Goal: Navigation & Orientation: Find specific page/section

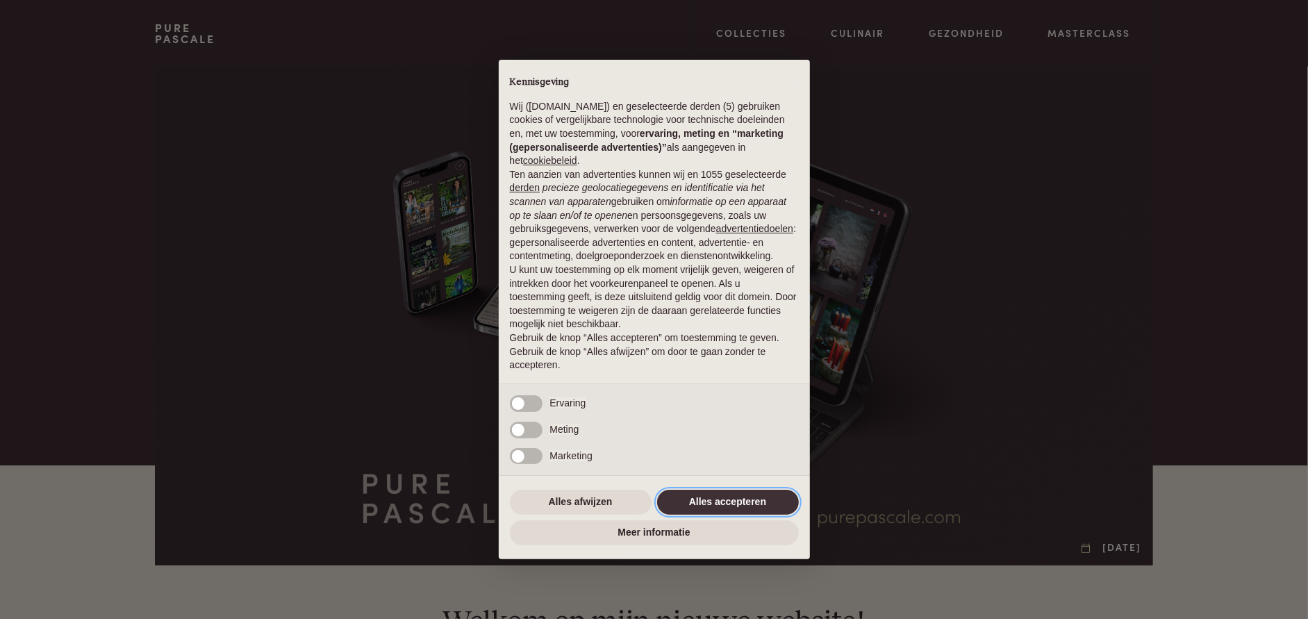
click at [745, 497] on button "Alles accepteren" at bounding box center [728, 502] width 142 height 25
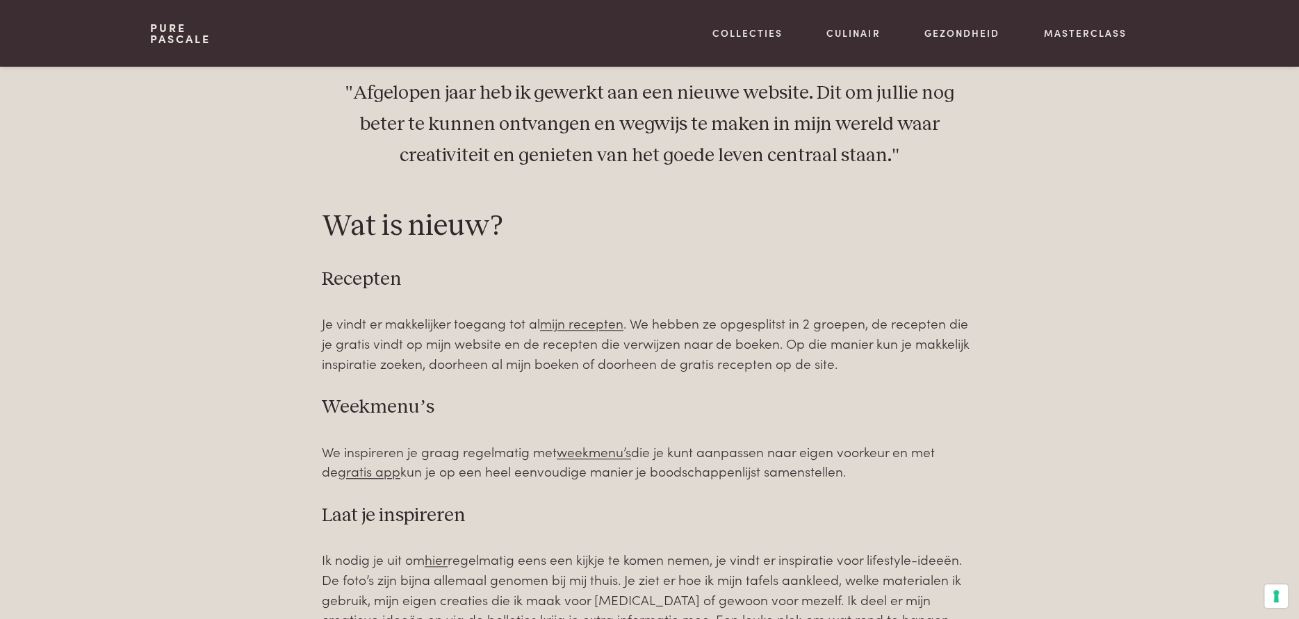
scroll to position [764, 0]
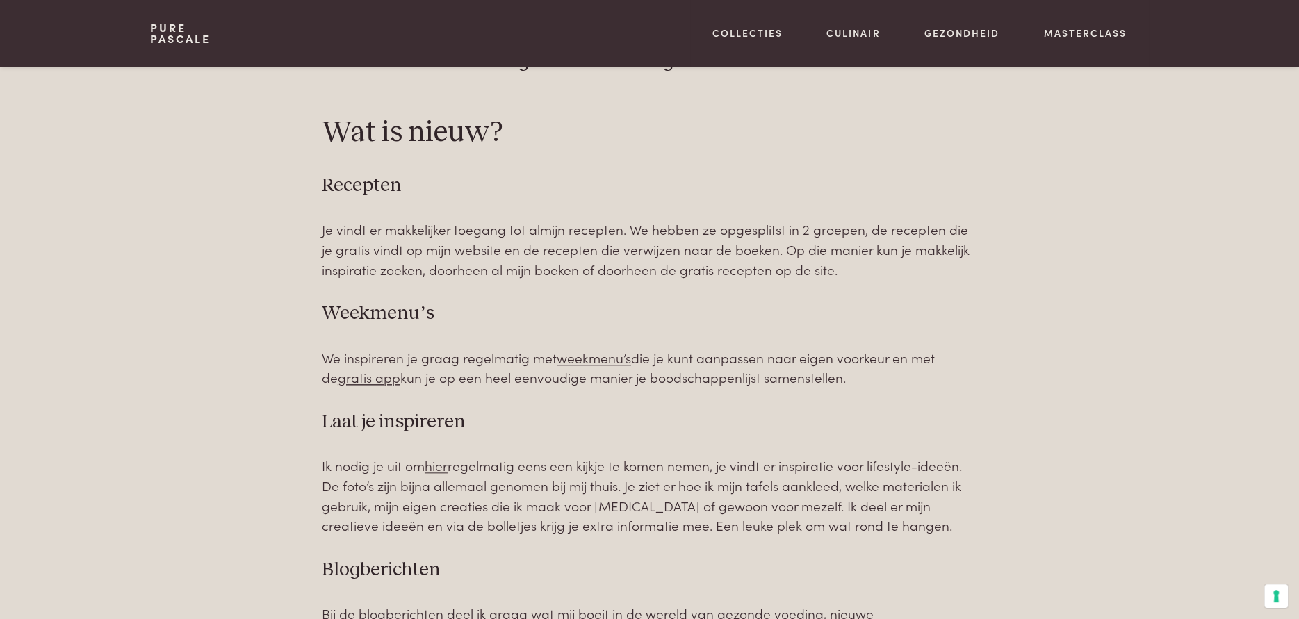
click at [575, 227] on link "mijn recepten" at bounding box center [581, 229] width 83 height 19
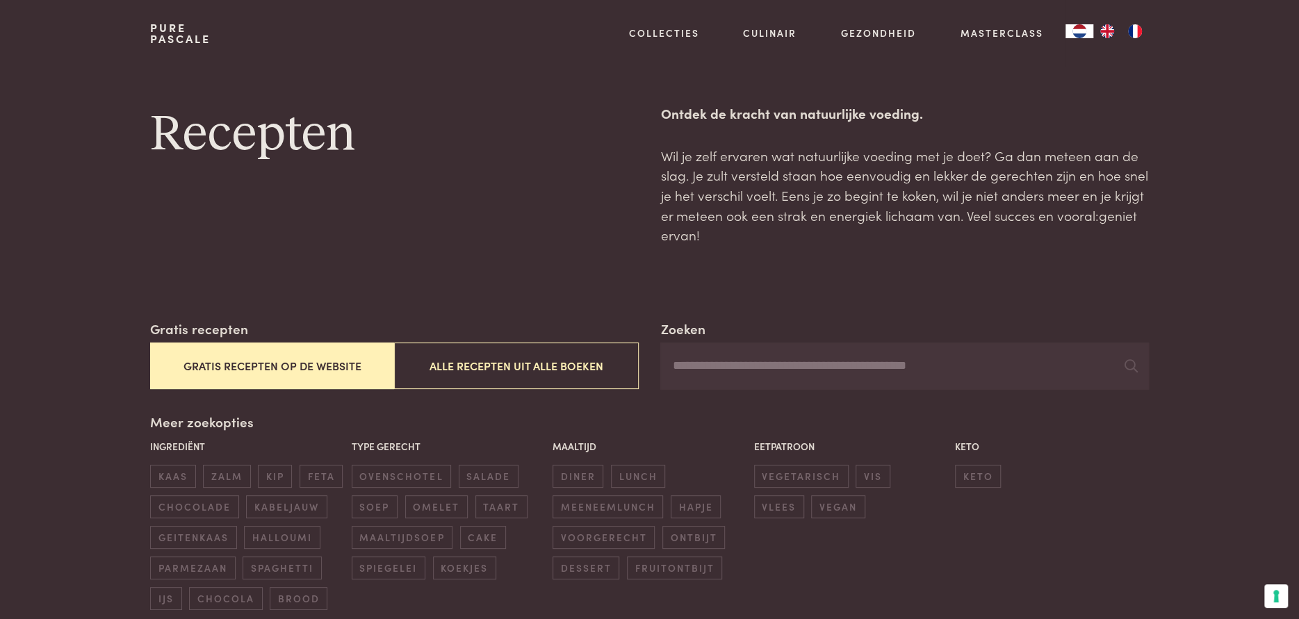
scroll to position [278, 0]
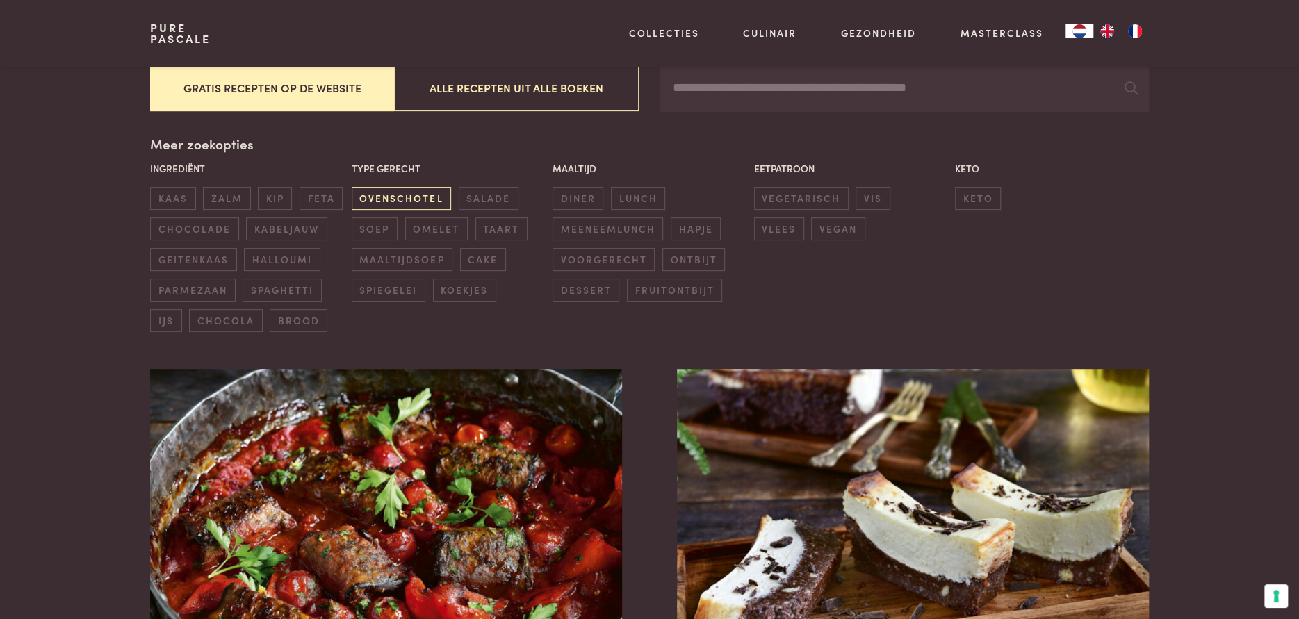
click at [393, 197] on span "ovenschotel" at bounding box center [401, 198] width 99 height 23
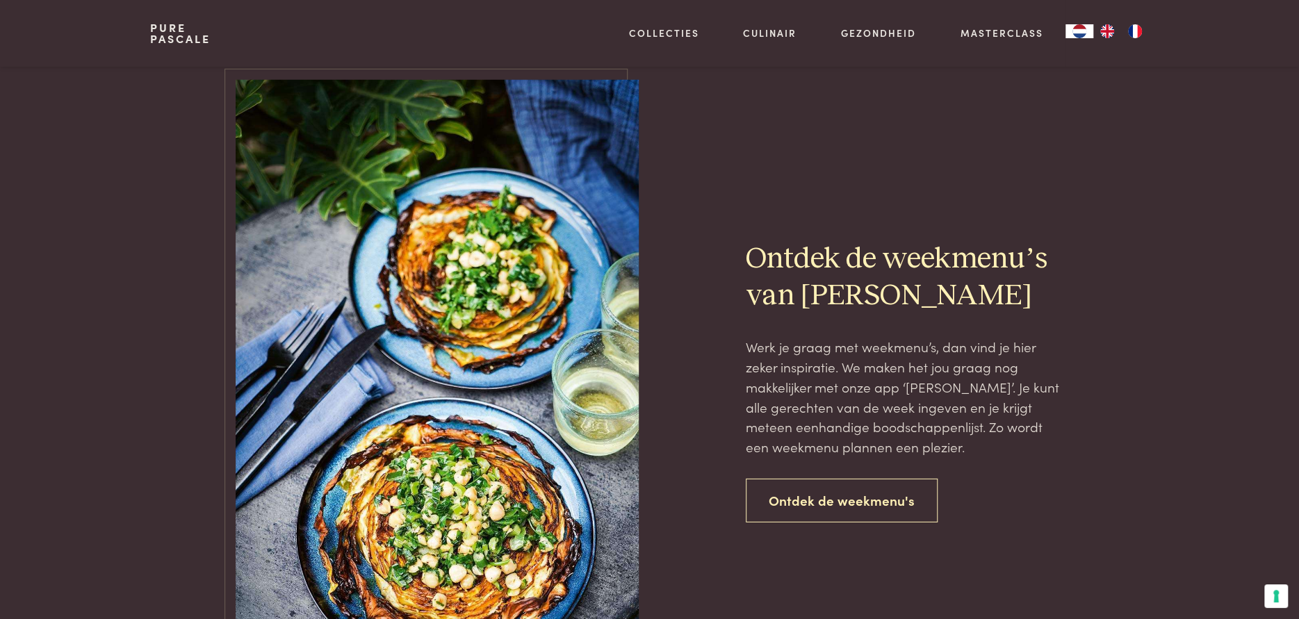
scroll to position [2611, 0]
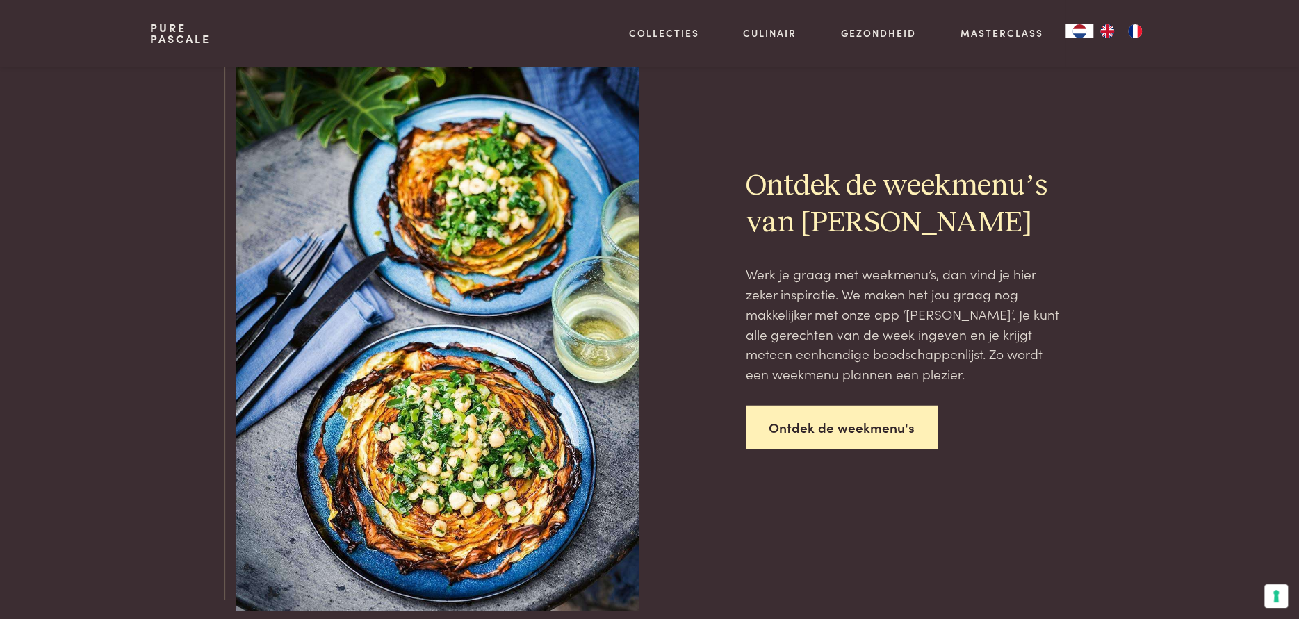
click at [870, 425] on link "Ontdek de weekmenu's" at bounding box center [842, 428] width 192 height 44
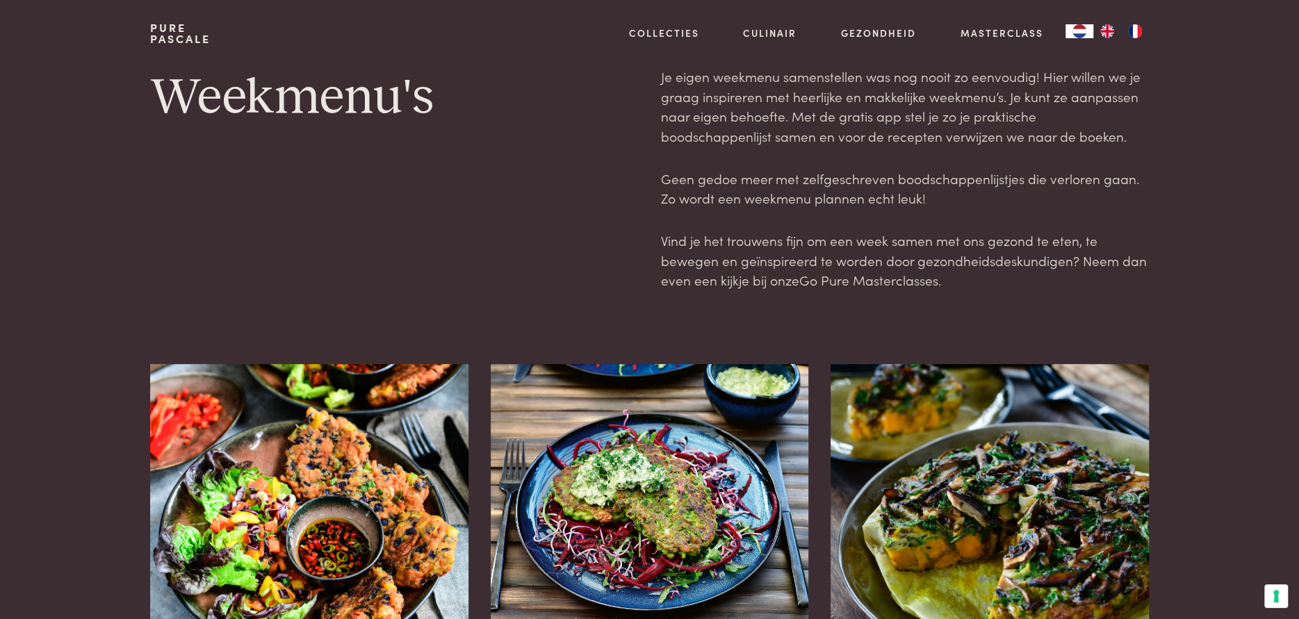
click at [877, 280] on link "Go Pure Masterclasses" at bounding box center [867, 279] width 139 height 19
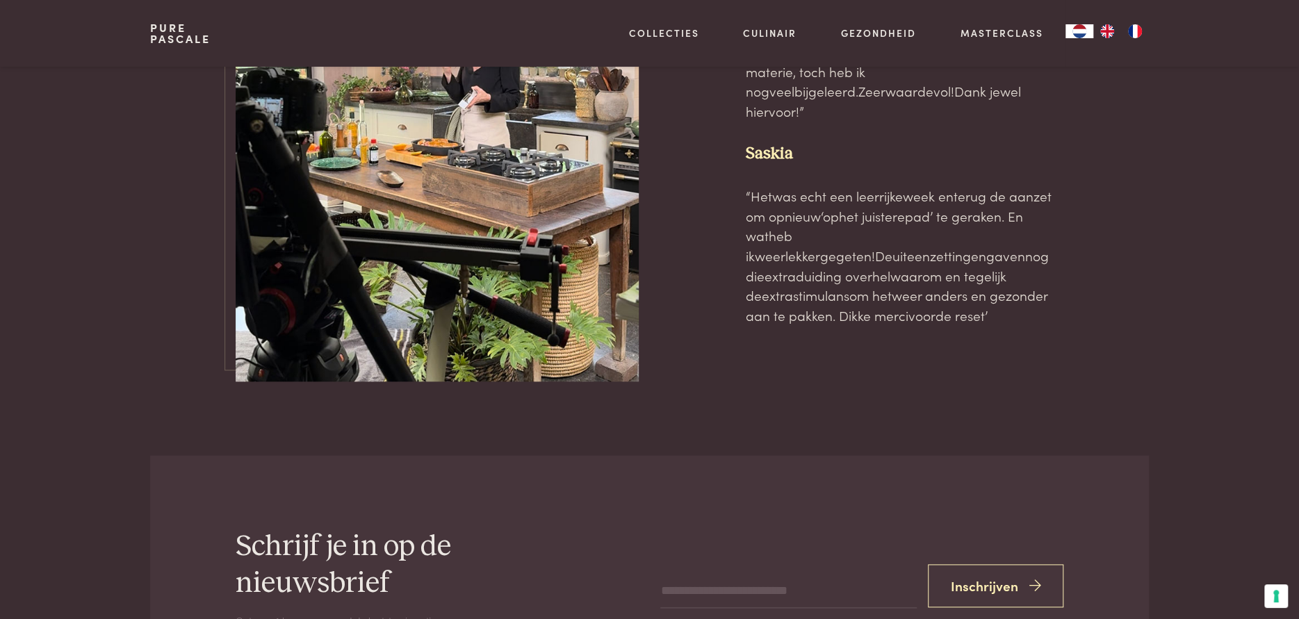
scroll to position [4725, 0]
